Goal: Complete application form

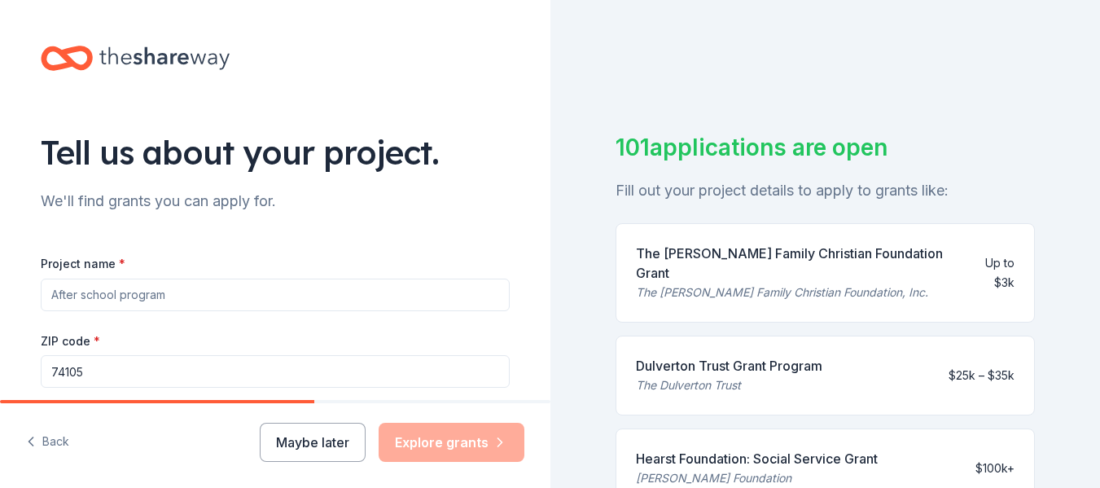
click at [432, 81] on div "Tell us about your project. We'll find grants you can apply for. Project name *…" at bounding box center [275, 389] width 521 height 778
click at [48, 433] on button "Back" at bounding box center [47, 442] width 43 height 34
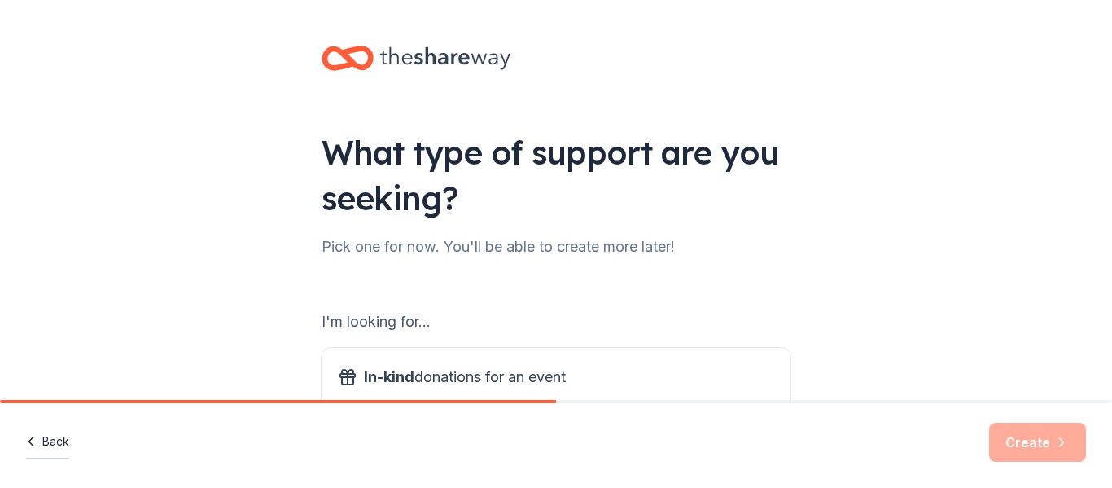
click at [49, 432] on button "Back" at bounding box center [47, 442] width 43 height 34
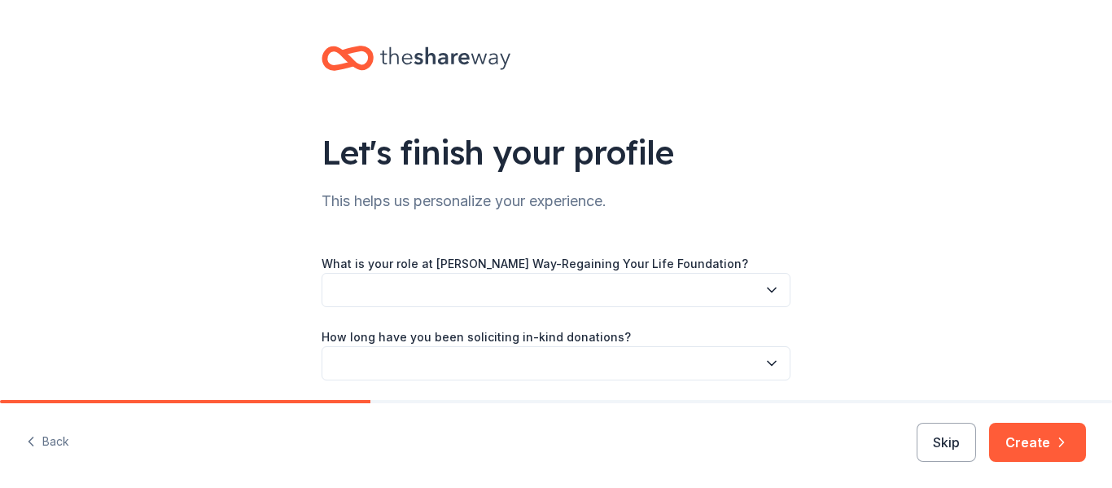
click at [49, 432] on button "Back" at bounding box center [47, 442] width 43 height 34
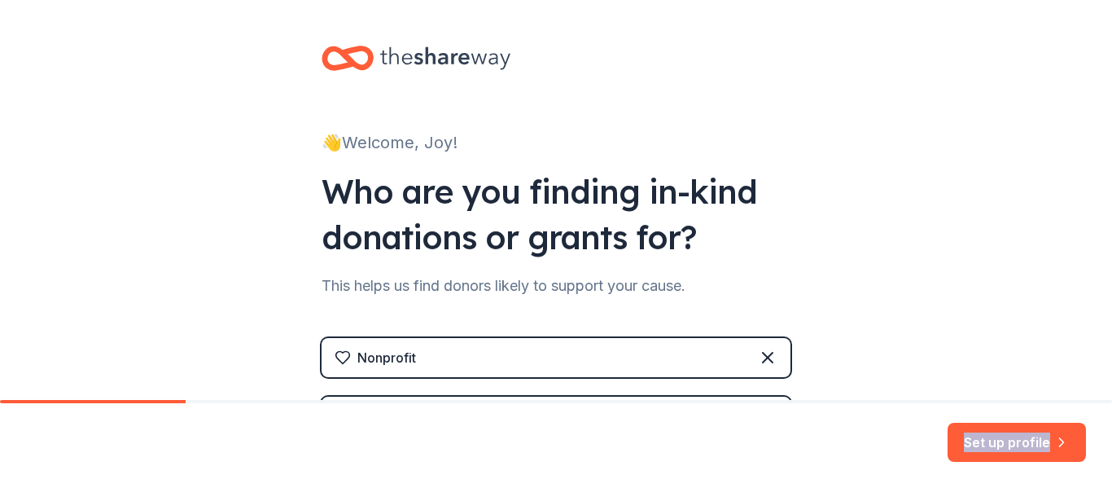
click at [49, 432] on div "Set up profile" at bounding box center [556, 445] width 1112 height 85
click at [64, 169] on div "👋 Welcome, Joy! Who are you finding in-kind donations or grants for? This helps…" at bounding box center [556, 386] width 1112 height 773
click at [950, 219] on div "👋 Welcome, Joy! Who are you finding in-kind donations or grants for? This helps…" at bounding box center [556, 386] width 1112 height 773
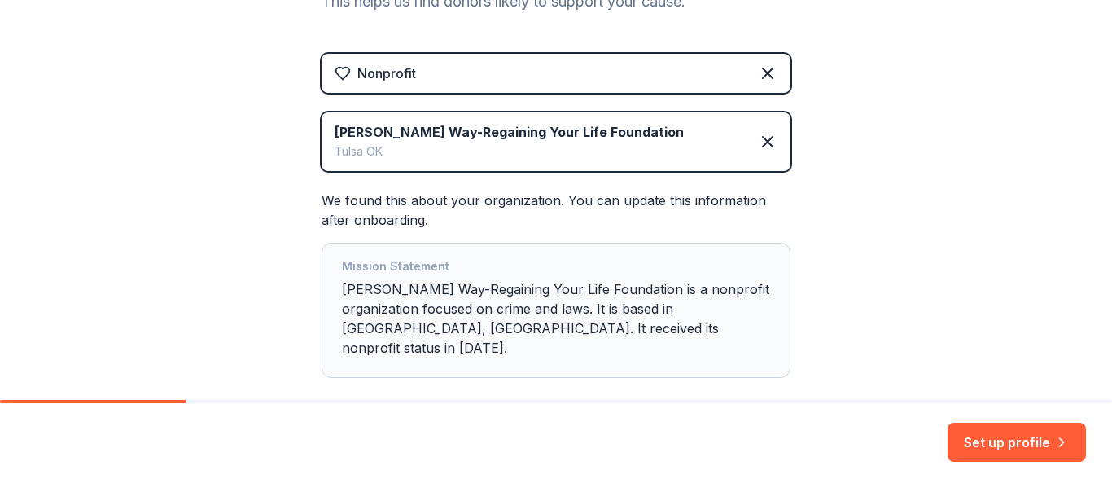
scroll to position [353, 0]
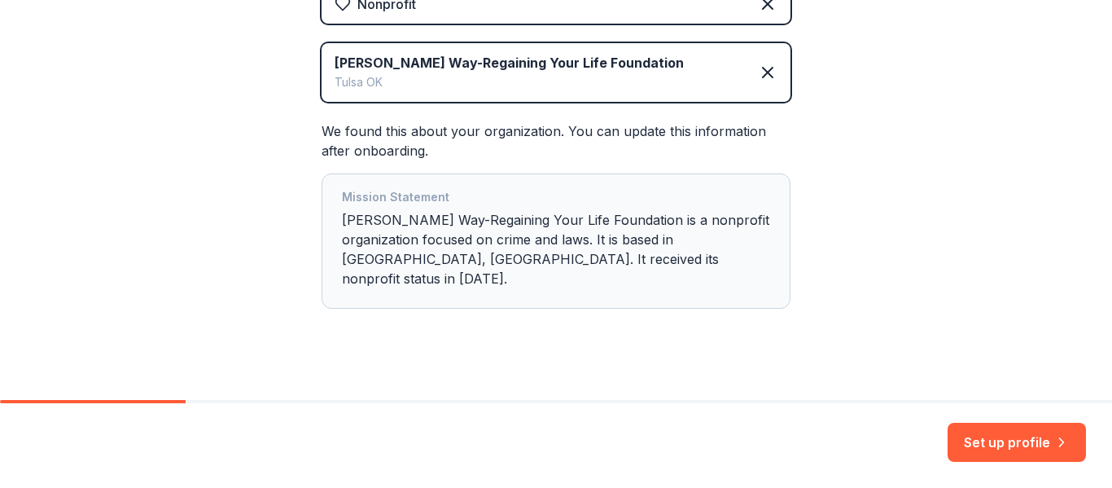
click at [902, 173] on div "👋 Welcome, Joy! Who are you finding in-kind donations or grants for? This helps…" at bounding box center [556, 33] width 1112 height 773
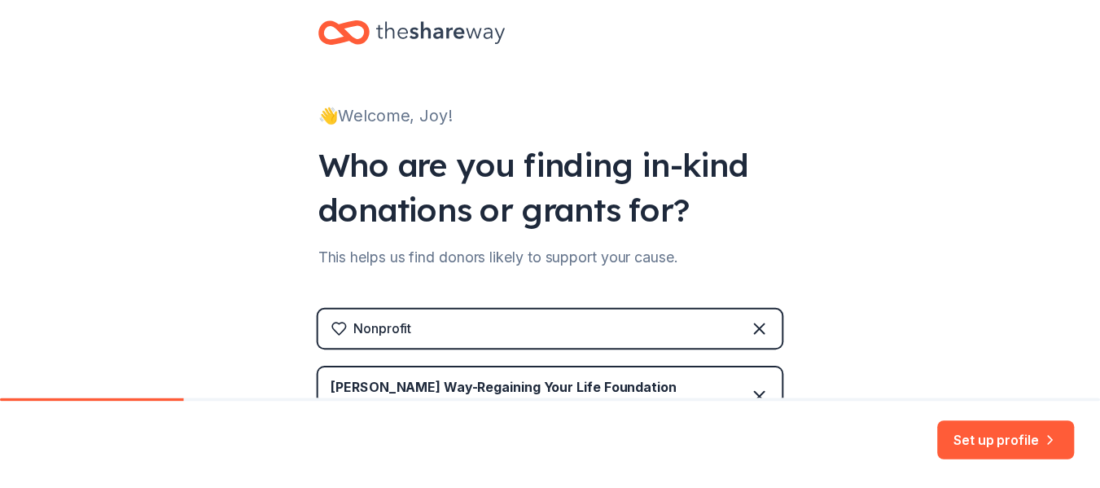
scroll to position [0, 0]
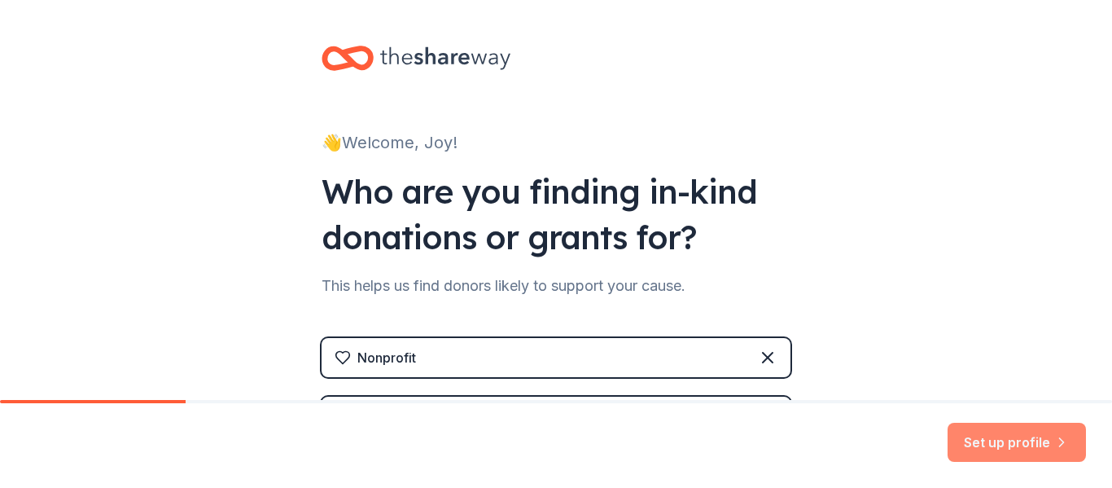
click at [1002, 434] on button "Set up profile" at bounding box center [1017, 442] width 138 height 39
